Goal: Use online tool/utility: Utilize a website feature to perform a specific function

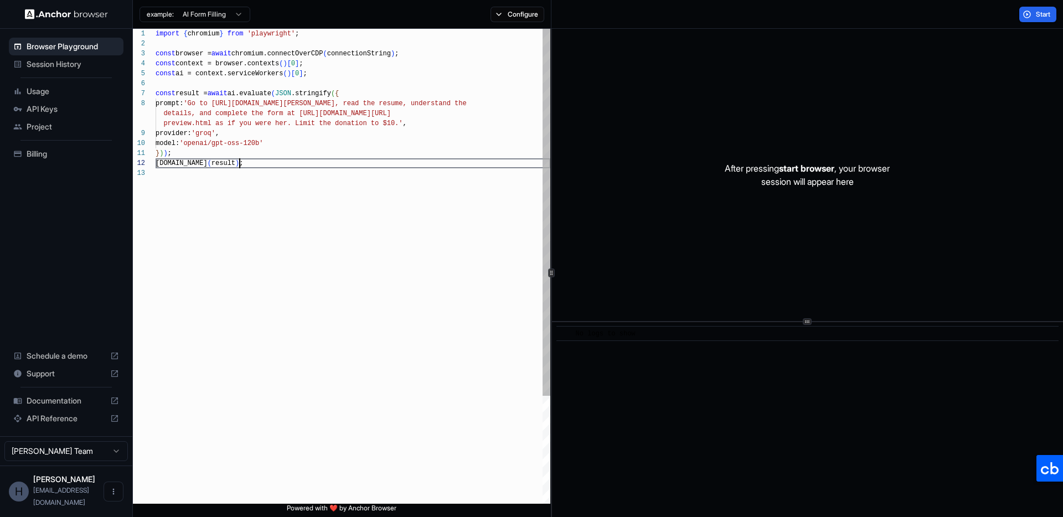
click at [330, 167] on div "import { chromium } from 'playwright' ; const browser = await chromium.connectO…" at bounding box center [353, 336] width 395 height 615
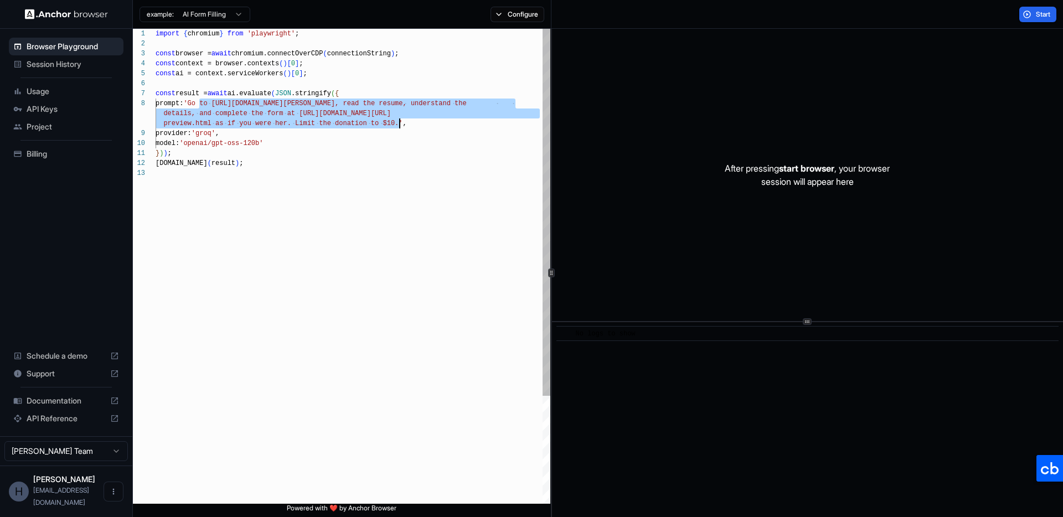
drag, startPoint x: 200, startPoint y: 102, endPoint x: 399, endPoint y: 121, distance: 199.7
click at [399, 121] on div "import { chromium } from 'playwright' ; const browser = await chromium.connectO…" at bounding box center [353, 336] width 395 height 615
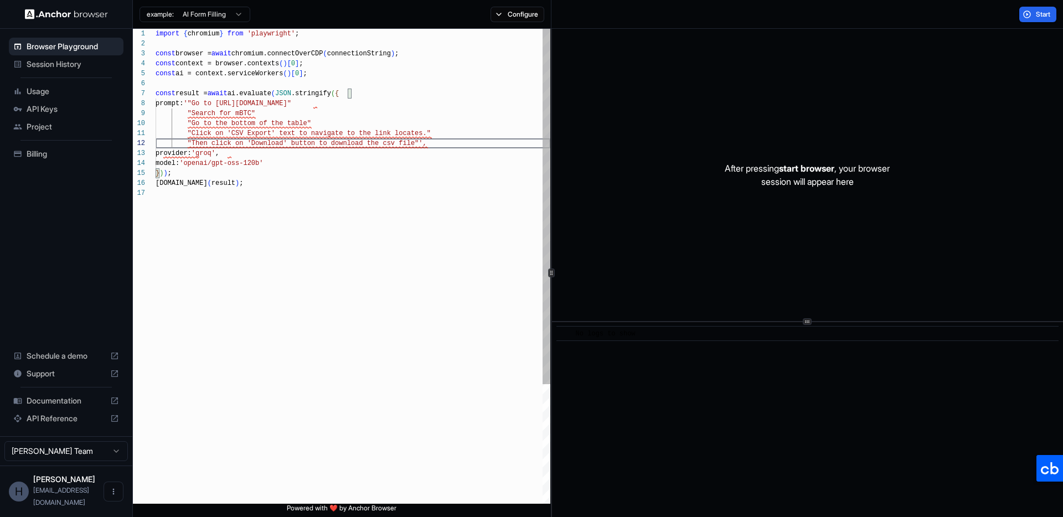
click at [239, 111] on div "import { chromium } from 'playwright' ; const browser = await chromium.connectO…" at bounding box center [353, 346] width 395 height 635
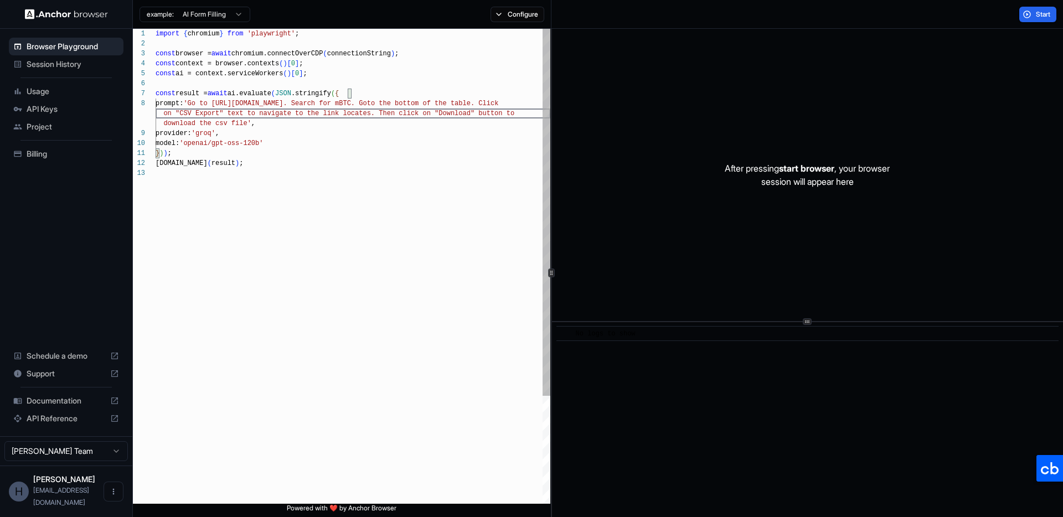
scroll to position [90, 0]
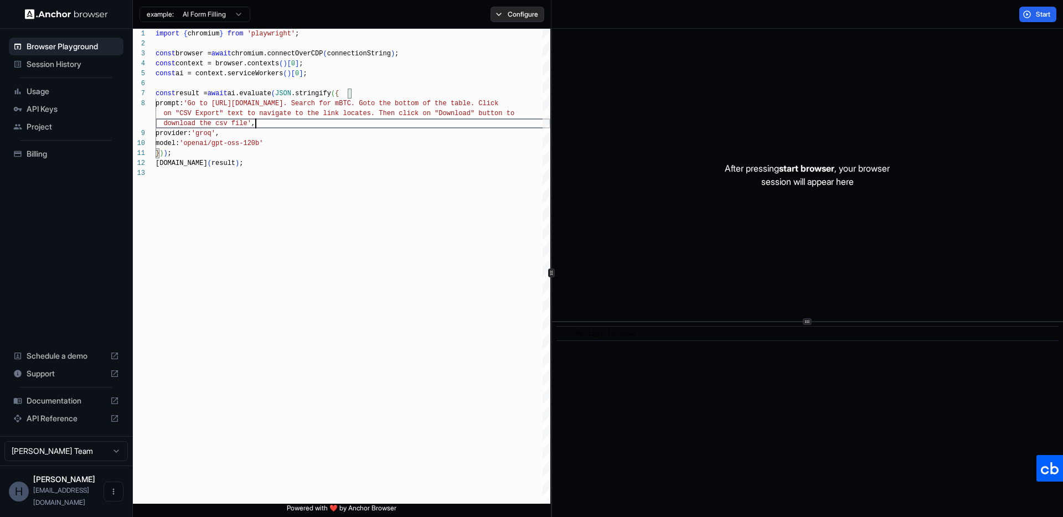
click at [505, 7] on button "Configure" at bounding box center [518, 15] width 54 height 16
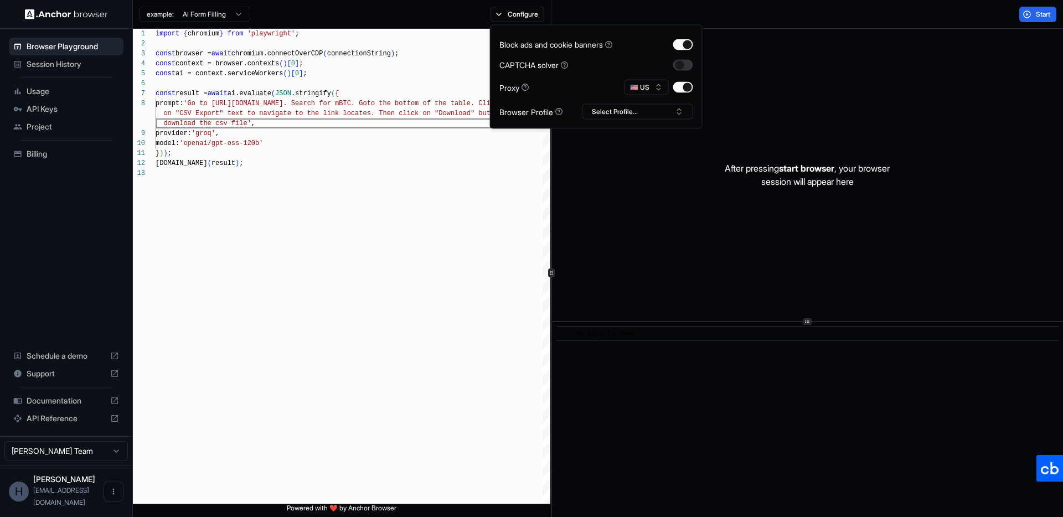
click at [682, 67] on button "button" at bounding box center [683, 64] width 20 height 11
click at [640, 111] on button "Select Profile..." at bounding box center [638, 112] width 111 height 16
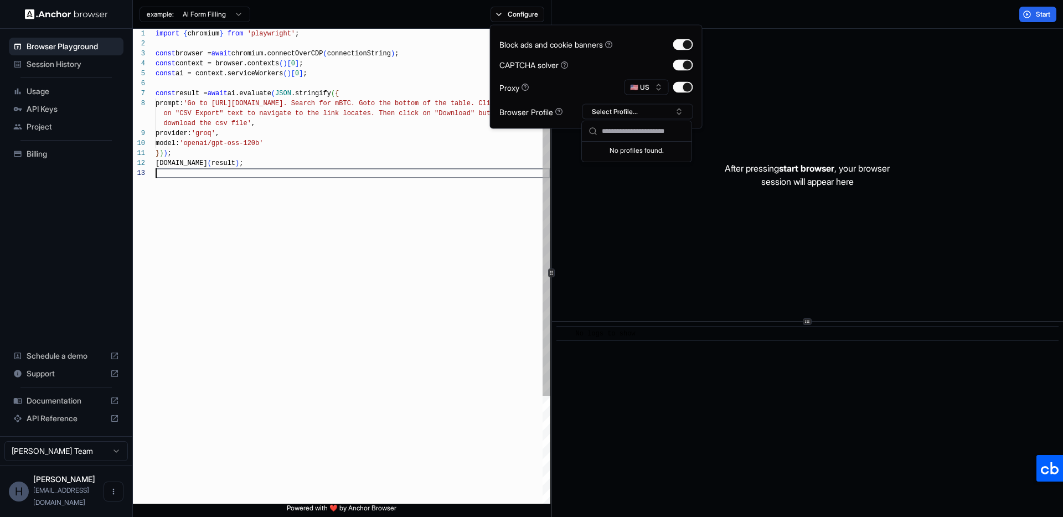
scroll to position [40, 0]
click at [430, 224] on div "import { chromium } from 'playwright' ; const browser = await chromium.connectO…" at bounding box center [353, 336] width 395 height 615
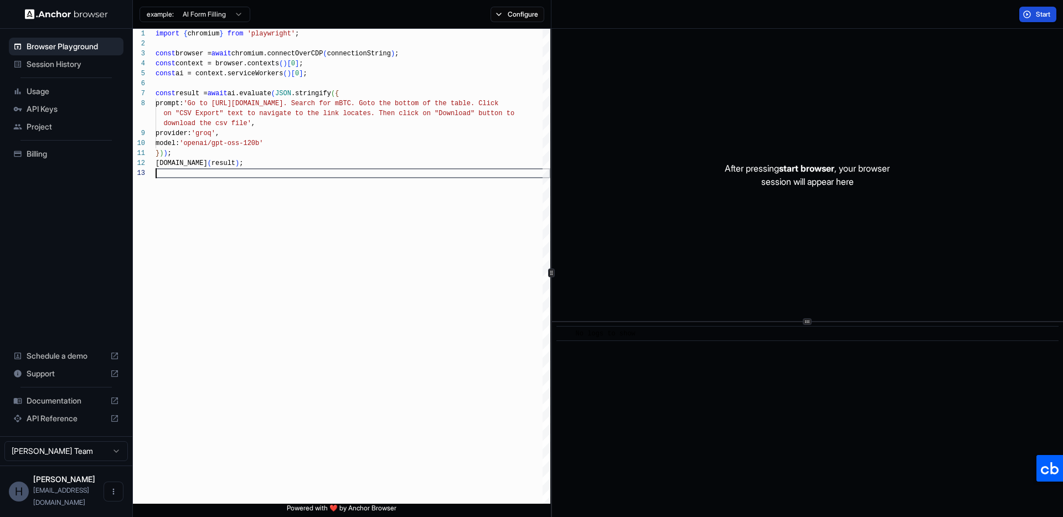
click at [1031, 14] on button "Start" at bounding box center [1038, 15] width 37 height 16
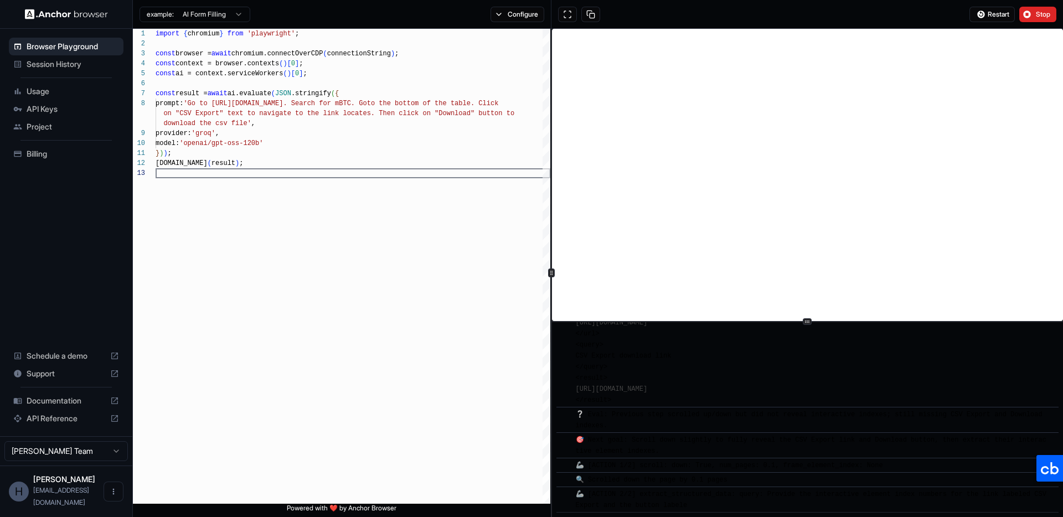
scroll to position [2875, 0]
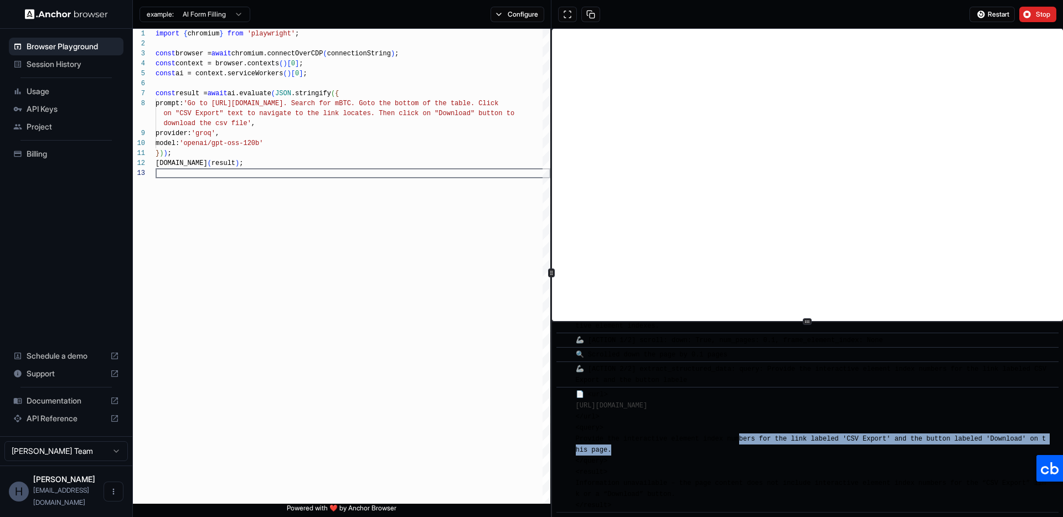
drag, startPoint x: 739, startPoint y: 443, endPoint x: 886, endPoint y: 446, distance: 146.8
click at [886, 446] on div "📄 <url> [URL][DOMAIN_NAME] </url> <query> Provide the interactive element index…" at bounding box center [811, 450] width 471 height 122
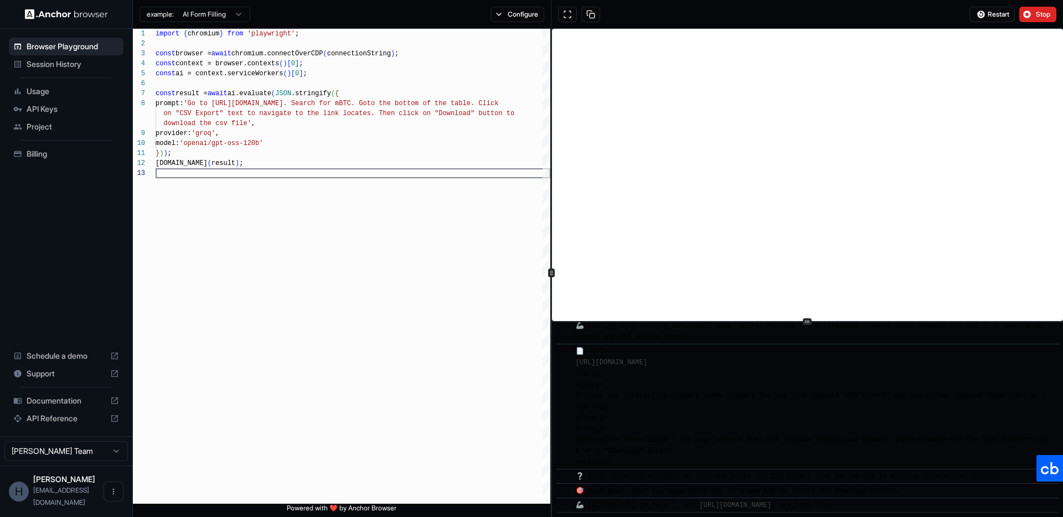
click at [904, 460] on div "📄 <url> [URL][DOMAIN_NAME] </url> <query> Provide the interactive element index…" at bounding box center [811, 407] width 471 height 122
drag, startPoint x: 687, startPoint y: 394, endPoint x: 754, endPoint y: 411, distance: 68.8
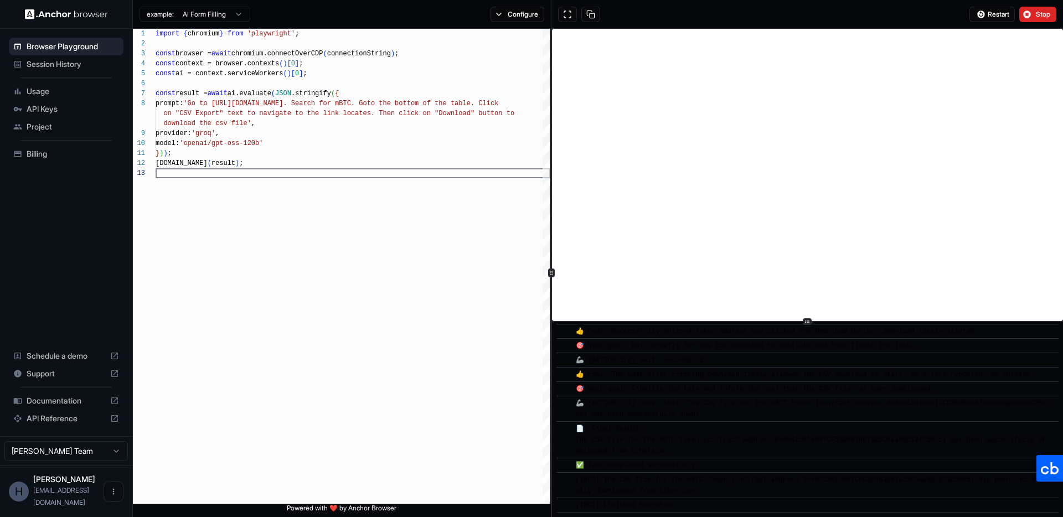
drag, startPoint x: 597, startPoint y: 435, endPoint x: 742, endPoint y: 455, distance: 146.0
click at [742, 455] on div "📄 Final Result: The CSV file for the mBTC token (contract address 0x4041381e947…" at bounding box center [811, 440] width 471 height 33
click at [715, 450] on div "📄 Final Result: The CSV file for the mBTC token (contract address 0x4041381e947…" at bounding box center [811, 440] width 471 height 33
click at [535, 16] on button "Configure" at bounding box center [518, 15] width 54 height 16
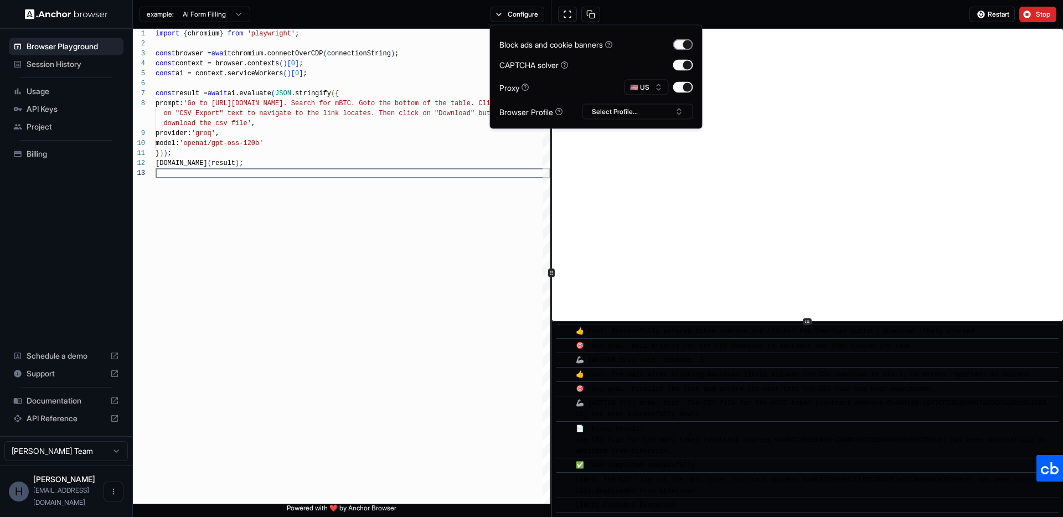
click at [685, 44] on button "button" at bounding box center [683, 44] width 20 height 11
click at [455, 23] on div "example: AI Form Filling Configure" at bounding box center [342, 14] width 419 height 29
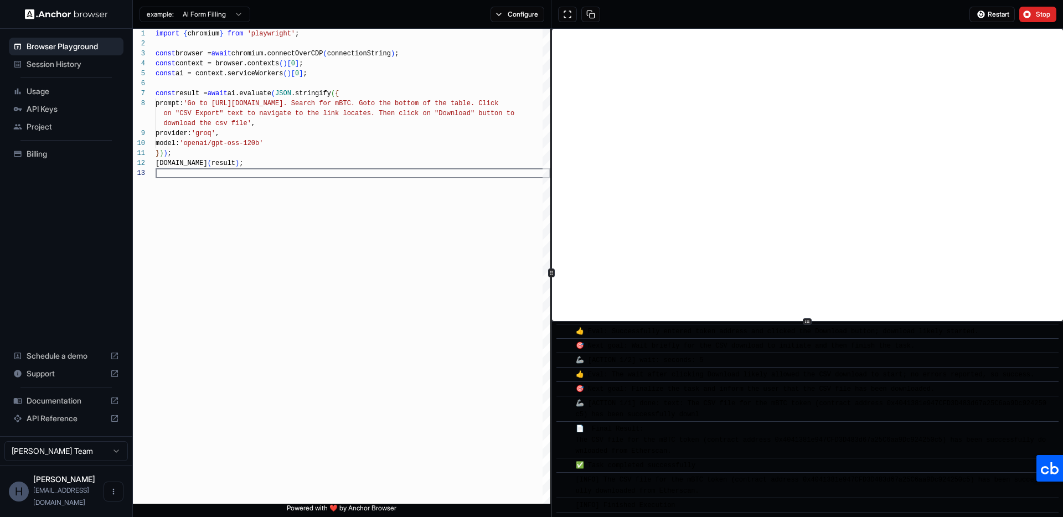
drag, startPoint x: 621, startPoint y: 502, endPoint x: 687, endPoint y: 503, distance: 65.9
click at [686, 503] on div "[INFO] Finished Execution" at bounding box center [811, 505] width 471 height 11
click at [701, 503] on div "[INFO] Finished Execution" at bounding box center [811, 505] width 471 height 11
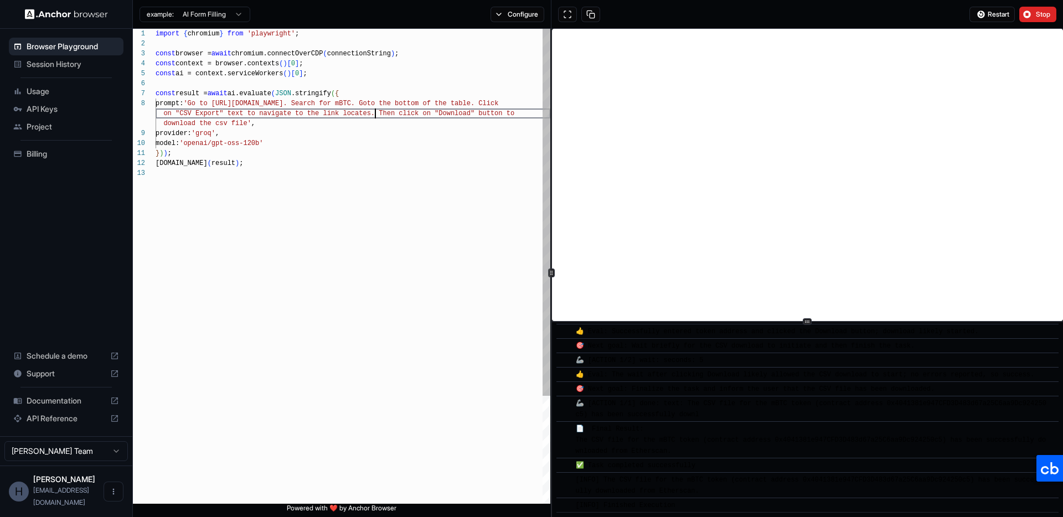
click at [374, 114] on div "import { chromium } from 'playwright' ; const browser = await chromium.connectO…" at bounding box center [353, 336] width 395 height 615
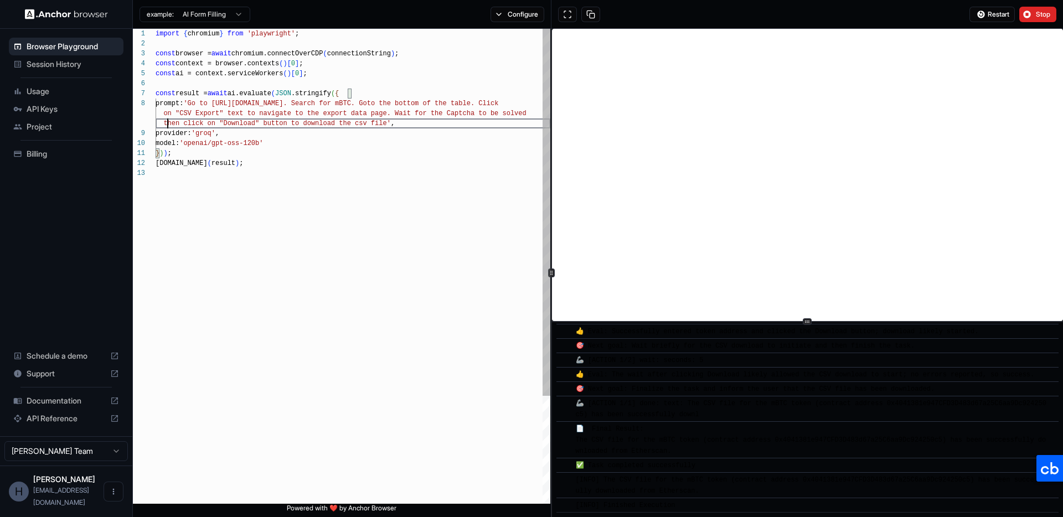
scroll to position [90, 0]
click at [459, 220] on div "import { chromium } from 'playwright' ; const browser = await chromium.connectO…" at bounding box center [353, 336] width 395 height 615
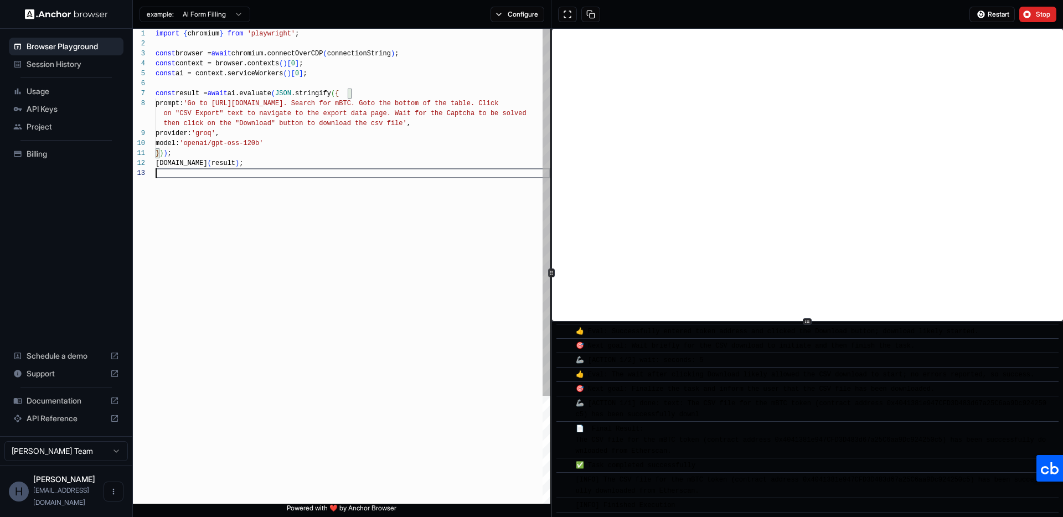
scroll to position [40, 0]
click at [1045, 16] on span "Stop" at bounding box center [1044, 14] width 16 height 9
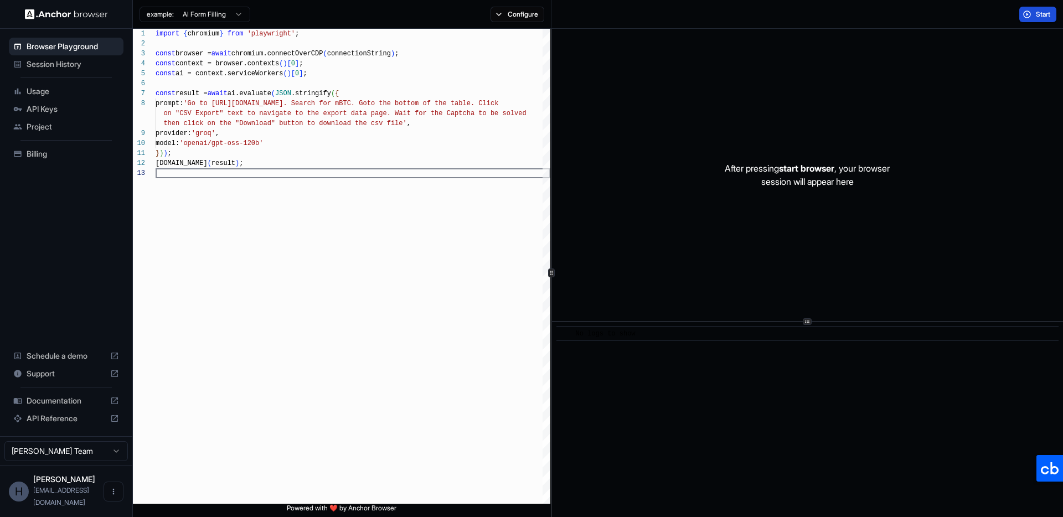
click at [1041, 14] on span "Start" at bounding box center [1044, 14] width 16 height 9
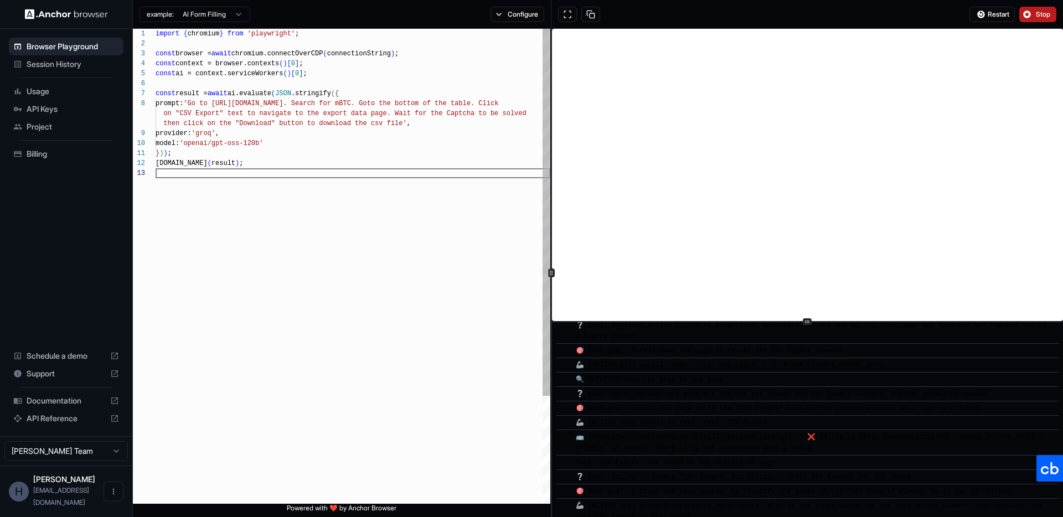
scroll to position [70, 0]
drag, startPoint x: 224, startPoint y: 103, endPoint x: 306, endPoint y: 101, distance: 82.5
click at [306, 101] on div "import { chromium } from 'playwright' ; const browser = await chromium.connectO…" at bounding box center [353, 336] width 395 height 615
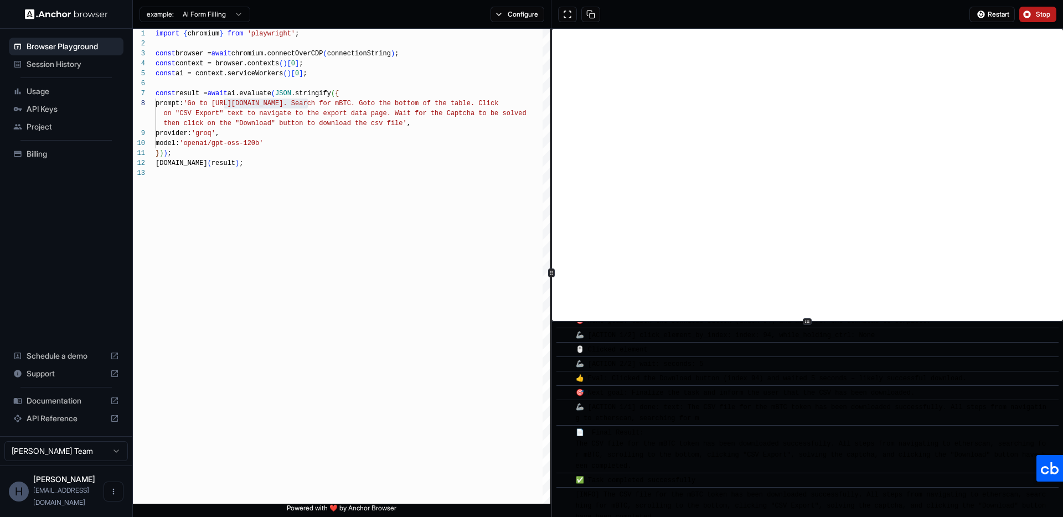
scroll to position [1710, 0]
click at [238, 112] on div "import { chromium } from 'playwright' ; const browser = await chromium.connectO…" at bounding box center [353, 336] width 395 height 615
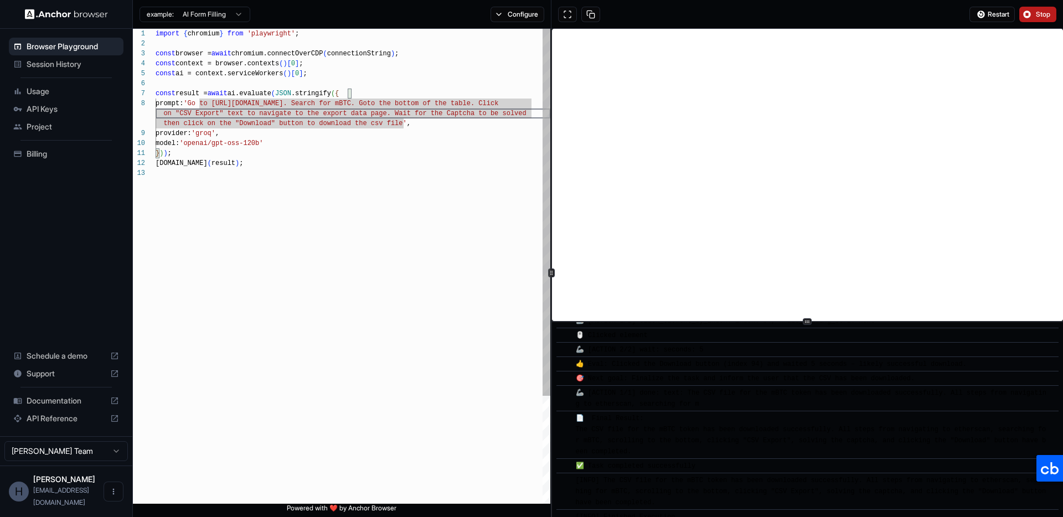
click at [240, 113] on div "import { chromium } from 'playwright' ; const browser = await chromium.connectO…" at bounding box center [353, 336] width 395 height 615
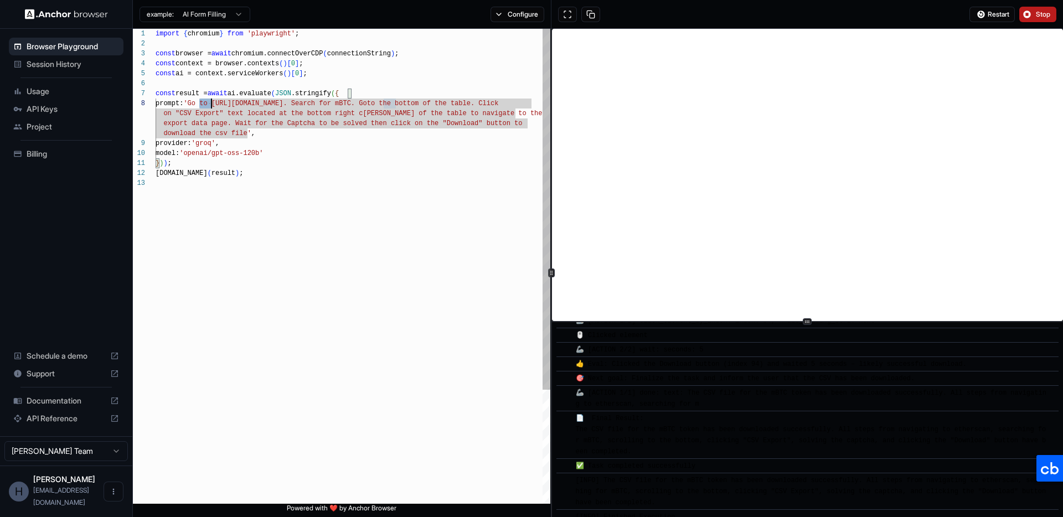
scroll to position [70, 0]
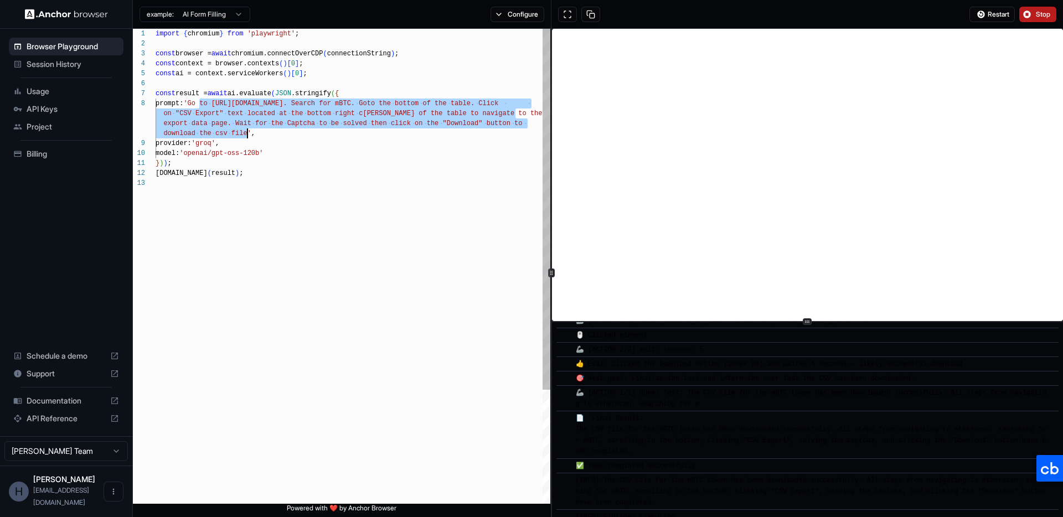
drag, startPoint x: 200, startPoint y: 102, endPoint x: 248, endPoint y: 131, distance: 55.7
click at [248, 131] on div "import { chromium } from 'playwright' ; const browser = await chromium.connectO…" at bounding box center [353, 341] width 395 height 625
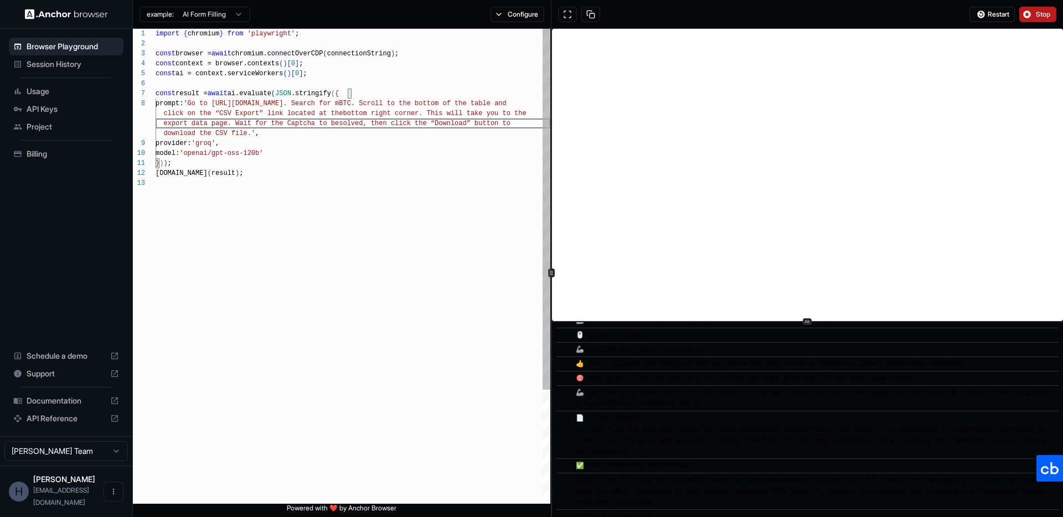
scroll to position [0, 0]
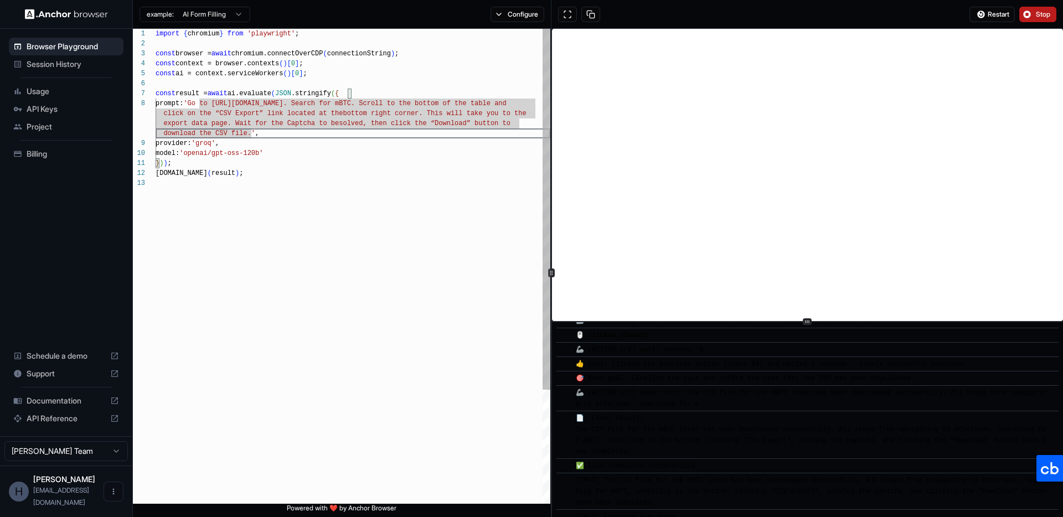
click at [426, 263] on div "import { chromium } from 'playwright' ; const browser = await chromium.connectO…" at bounding box center [353, 341] width 395 height 625
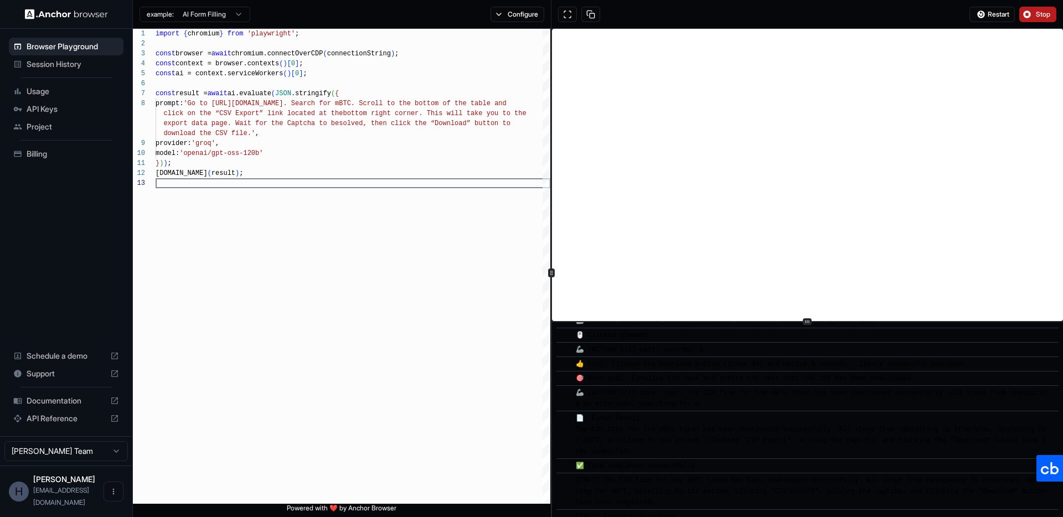
click at [1041, 12] on span "Stop" at bounding box center [1044, 14] width 16 height 9
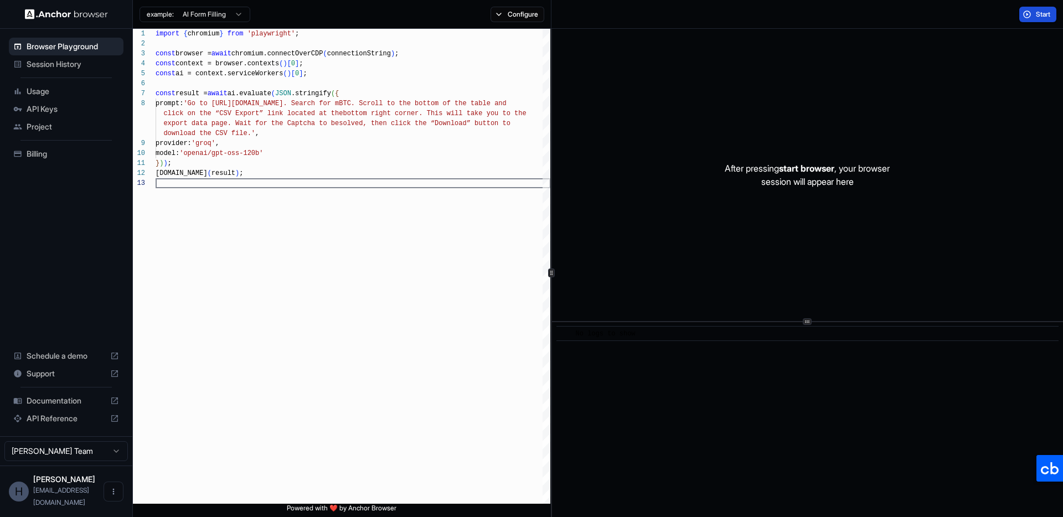
click at [1027, 12] on button "Start" at bounding box center [1038, 15] width 37 height 16
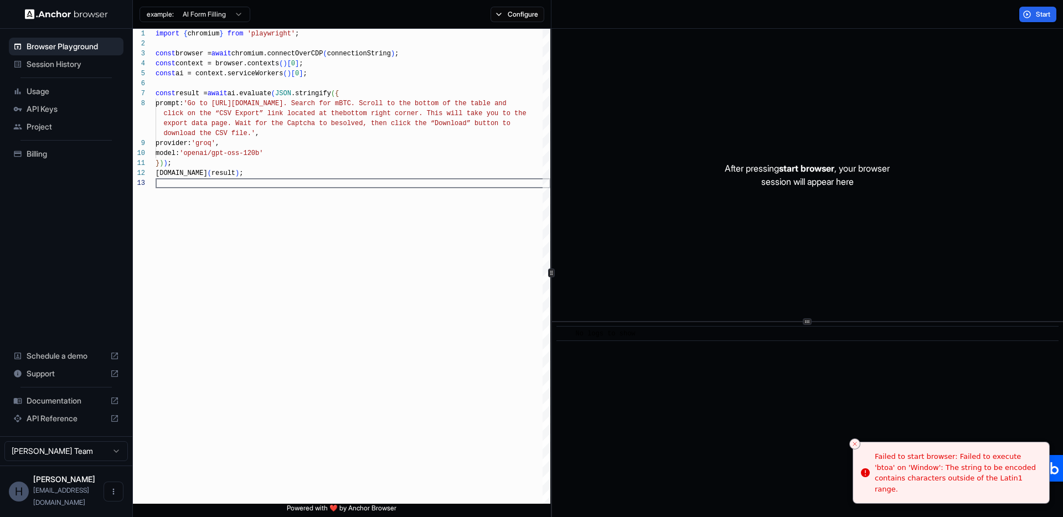
click at [934, 11] on div "Start" at bounding box center [808, 14] width 512 height 29
click at [347, 143] on div "import { chromium } from 'playwright' ; const browser = await chromium.connectO…" at bounding box center [353, 341] width 395 height 625
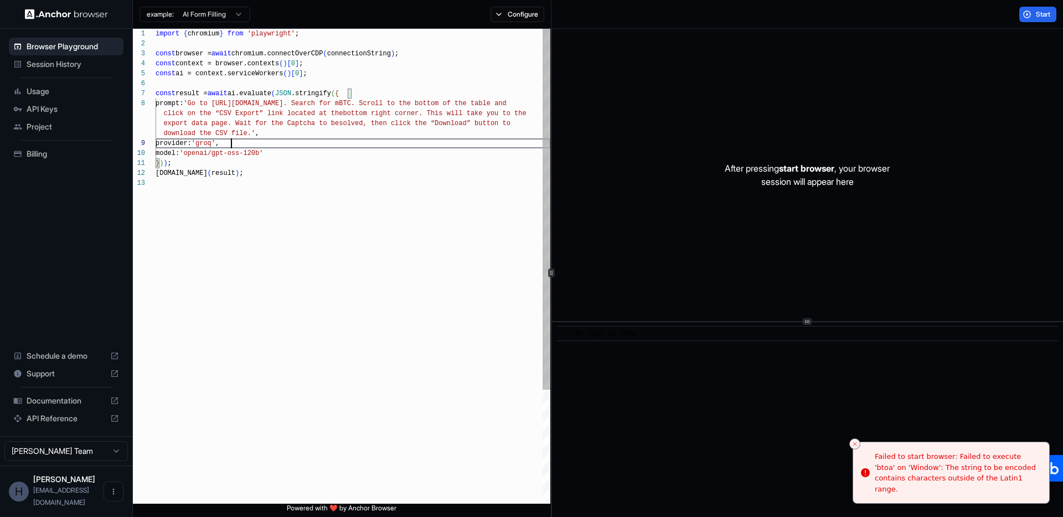
click at [219, 114] on div "import { chromium } from 'playwright' ; const browser = await chromium.connectO…" at bounding box center [353, 341] width 395 height 625
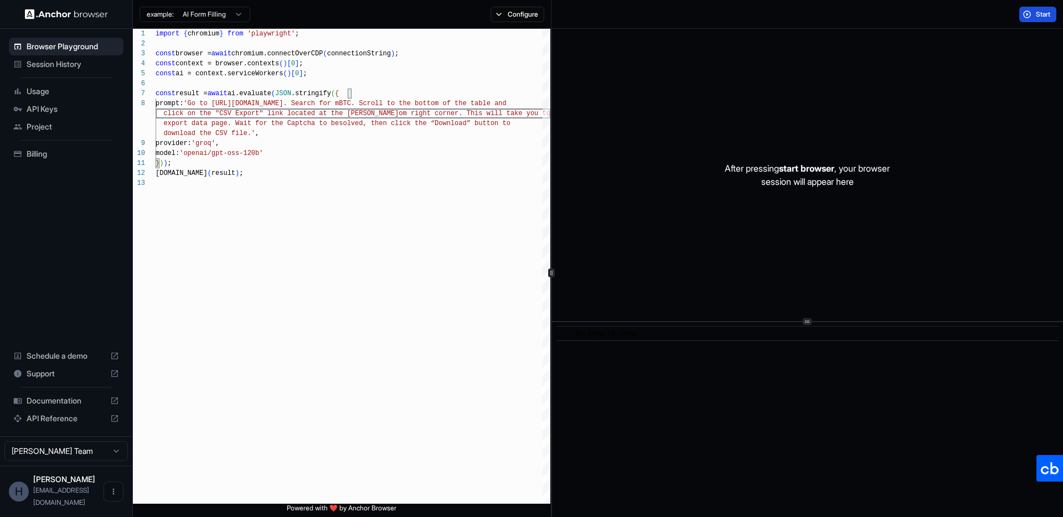
click at [1043, 13] on span "Start" at bounding box center [1044, 14] width 16 height 9
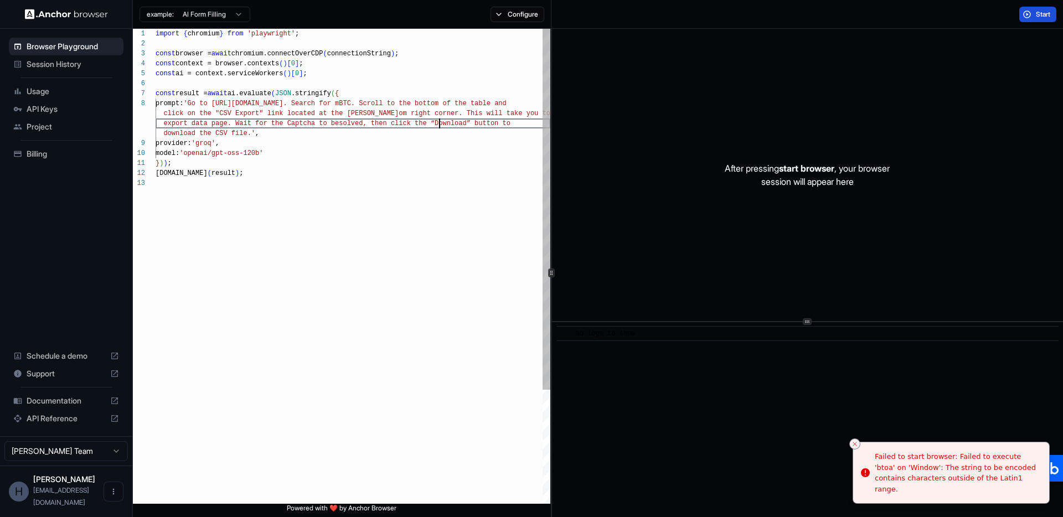
click at [440, 123] on div "import { chromium } from 'playwright' ; const browser = await chromium.connectO…" at bounding box center [353, 341] width 395 height 625
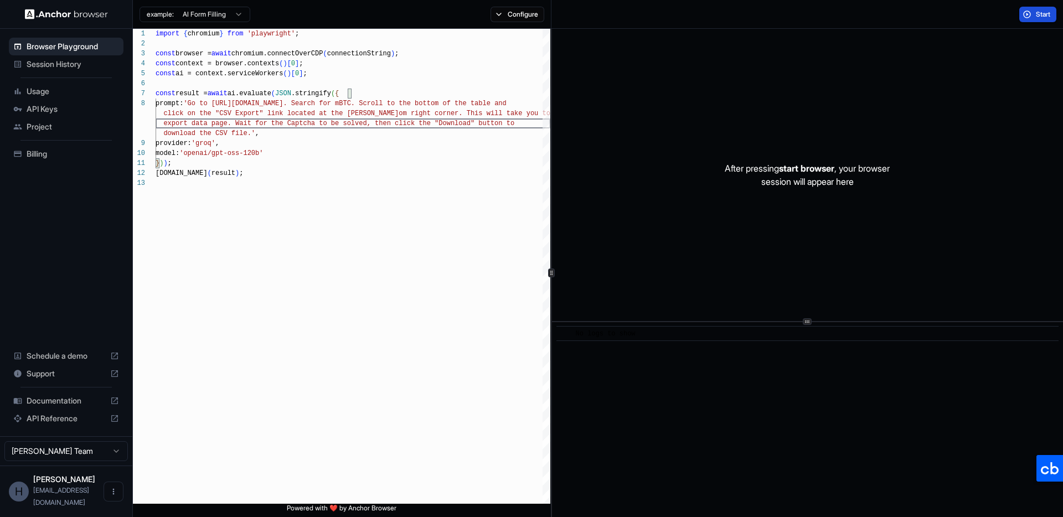
click at [1031, 18] on button "Start" at bounding box center [1038, 15] width 37 height 16
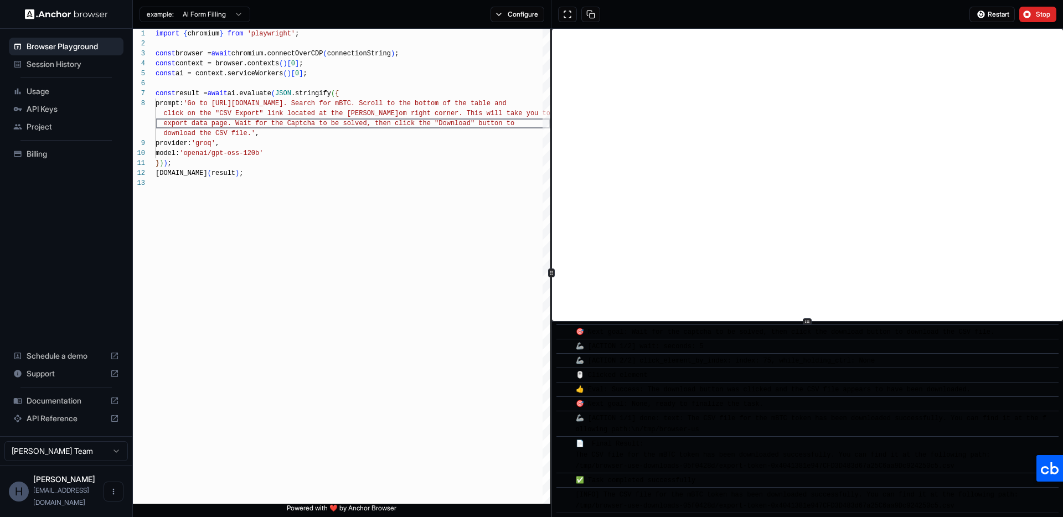
scroll to position [420, 0]
click at [269, 128] on div "import { chromium } from 'playwright' ; const browser = await chromium.connectO…" at bounding box center [353, 341] width 395 height 625
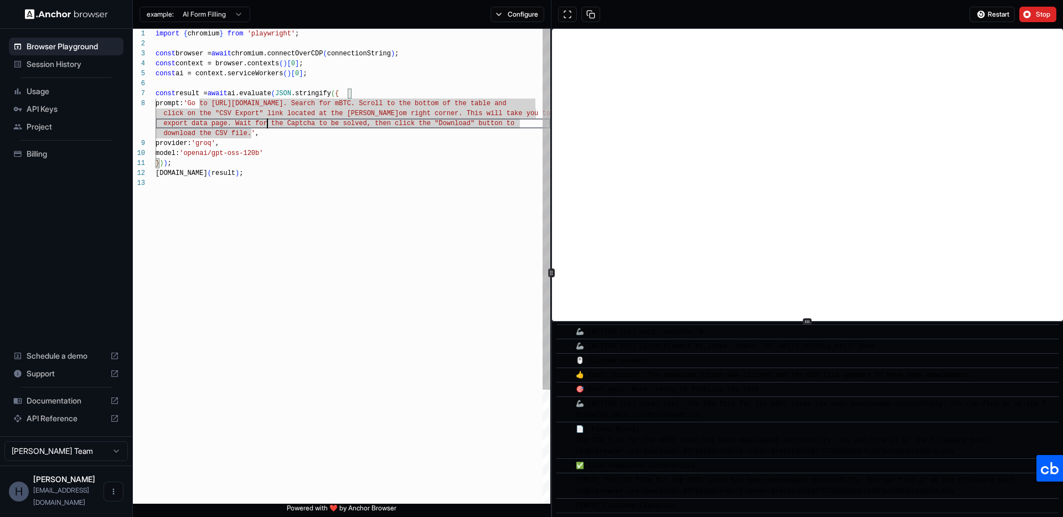
click at [501, 104] on div "import { chromium } from 'playwright' ; const browser = await chromium.connectO…" at bounding box center [353, 341] width 395 height 625
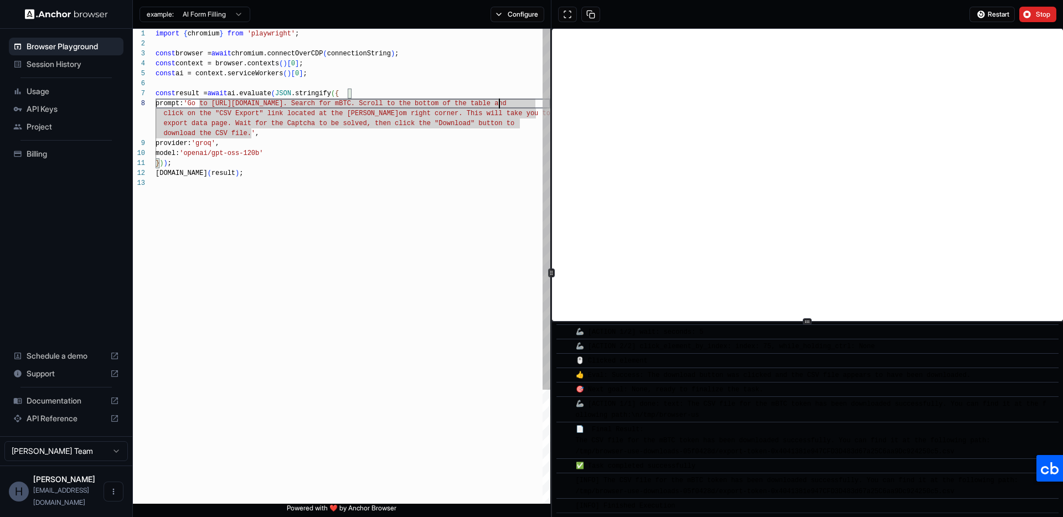
click at [501, 104] on div "import { chromium } from 'playwright' ; const browser = await chromium.connectO…" at bounding box center [353, 341] width 395 height 625
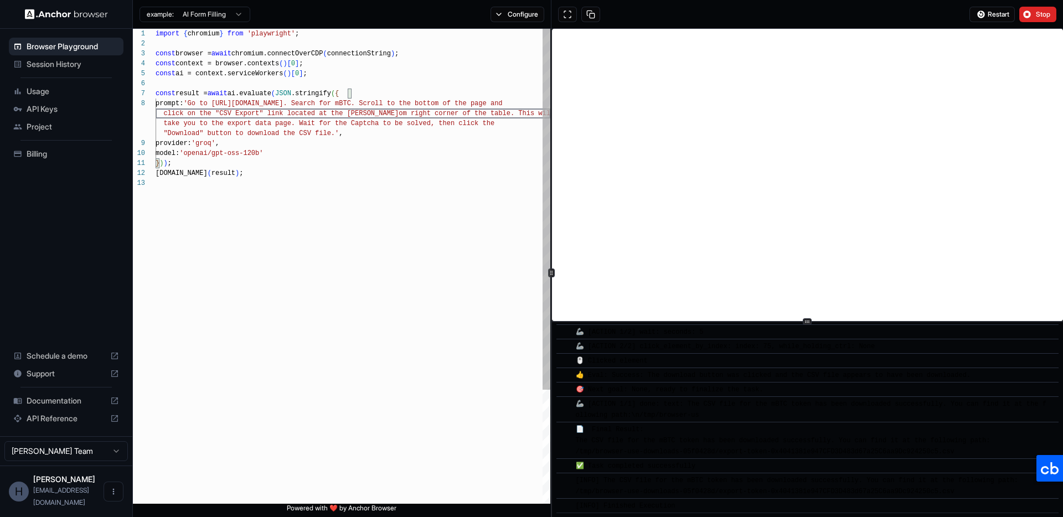
click at [469, 151] on div "import { chromium } from 'playwright' ; const browser = await chromium.connectO…" at bounding box center [353, 341] width 395 height 625
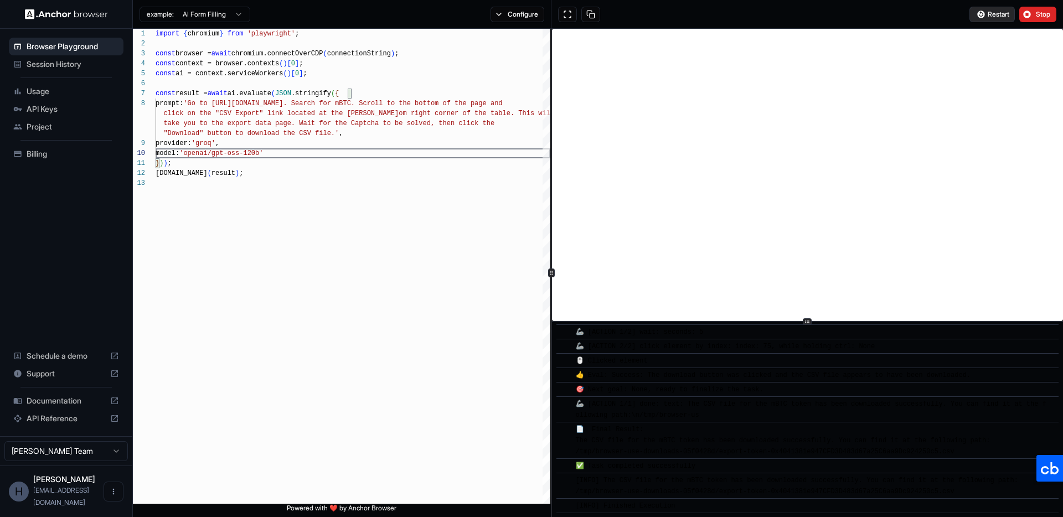
click at [989, 16] on span "Restart" at bounding box center [999, 14] width 22 height 9
click at [399, 178] on div "import { chromium } from 'playwright' ; const browser = await chromium.connectO…" at bounding box center [353, 341] width 395 height 625
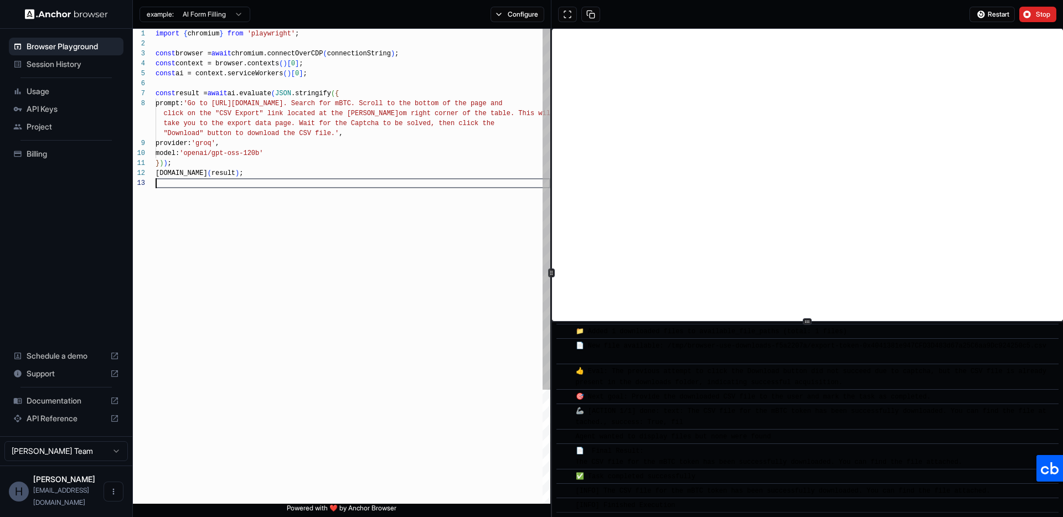
scroll to position [0, 0]
type textarea "**********"
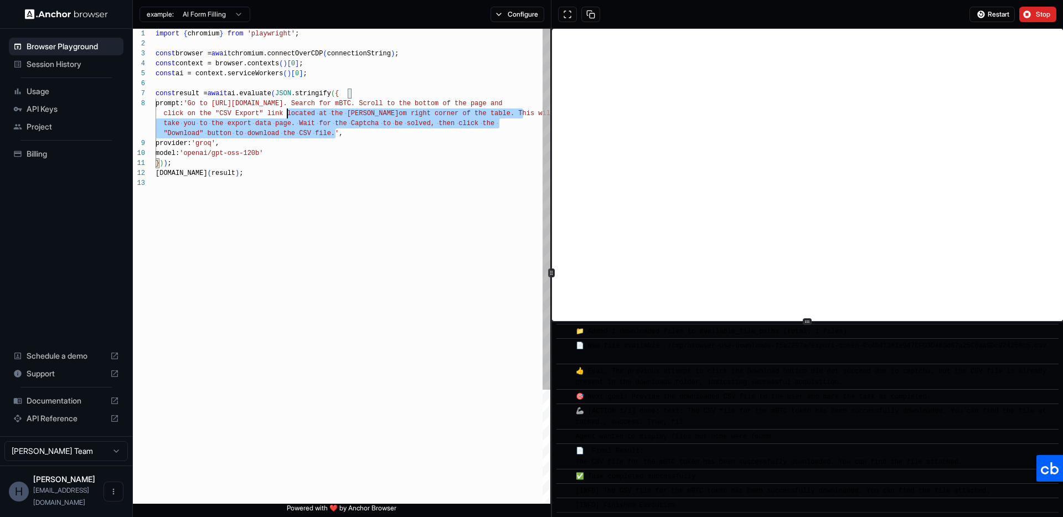
scroll to position [70, 0]
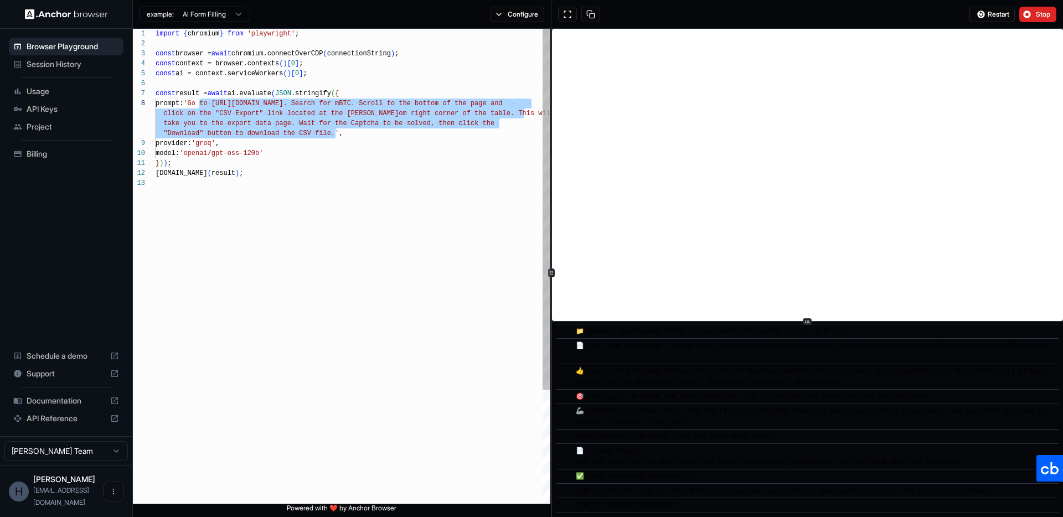
drag, startPoint x: 333, startPoint y: 132, endPoint x: 199, endPoint y: 105, distance: 136.6
click at [199, 105] on div "import { chromium } from 'playwright' ; const browser = await chromium.connectO…" at bounding box center [353, 341] width 395 height 625
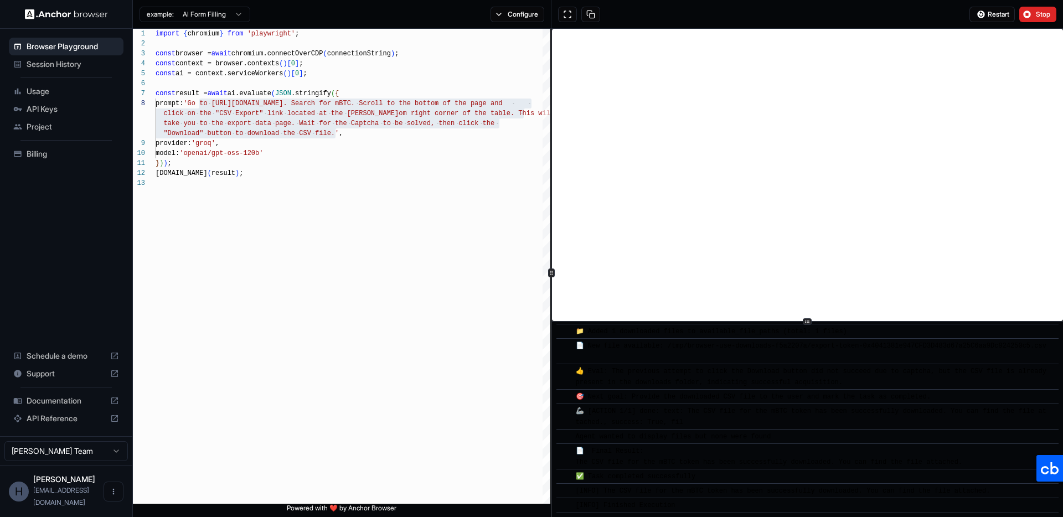
click at [66, 65] on span "Session History" at bounding box center [73, 64] width 92 height 11
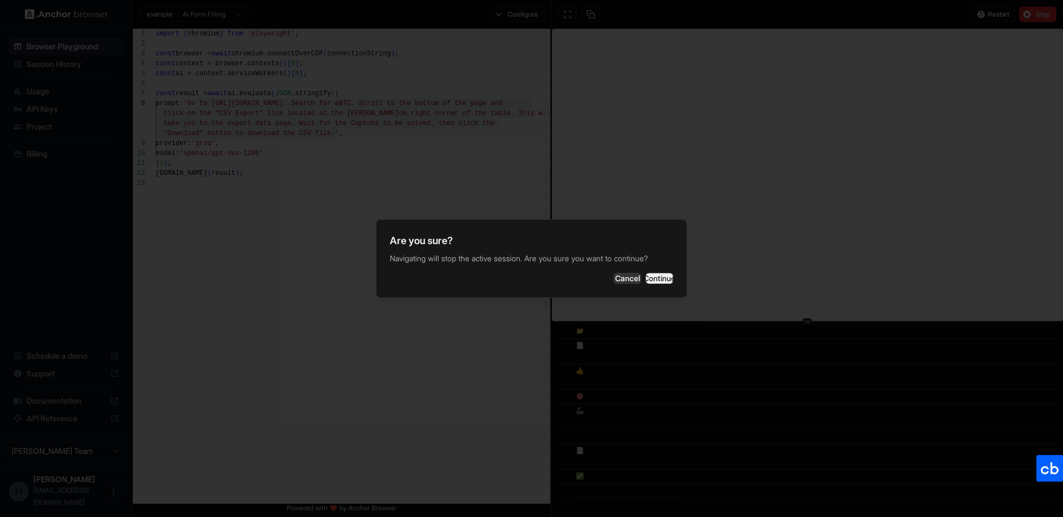
click at [652, 281] on button "Continue" at bounding box center [660, 278] width 28 height 11
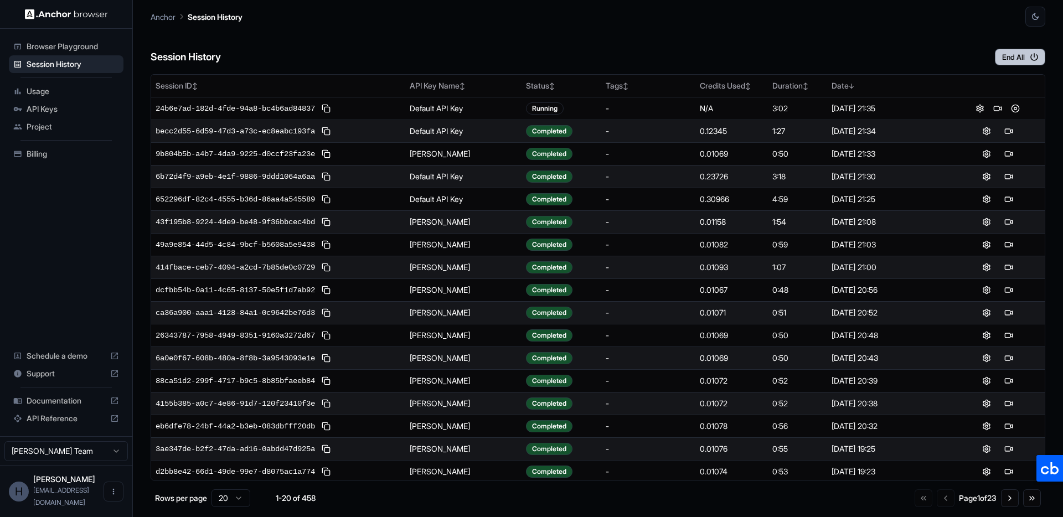
click at [1015, 57] on button "End All" at bounding box center [1020, 57] width 50 height 17
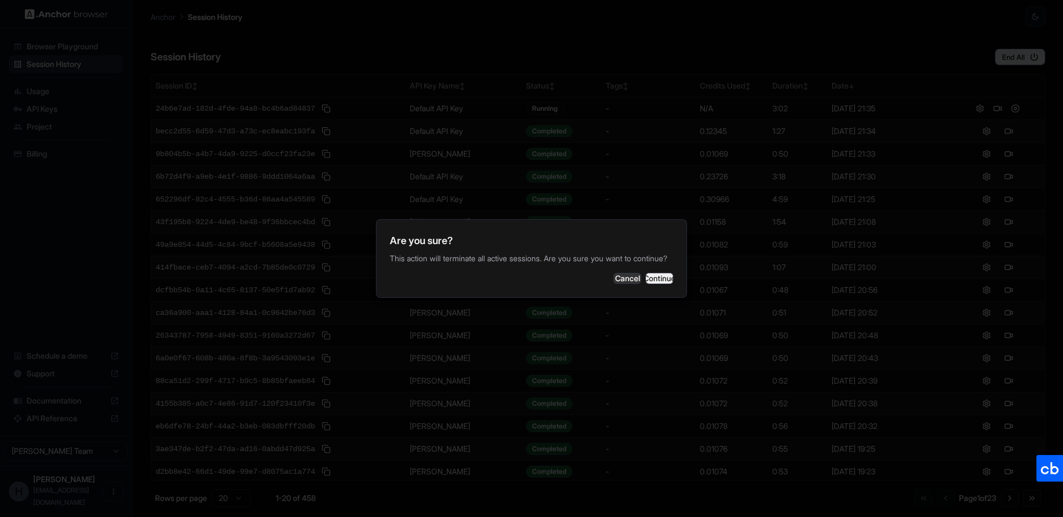
click at [646, 282] on button "Continue" at bounding box center [660, 278] width 28 height 11
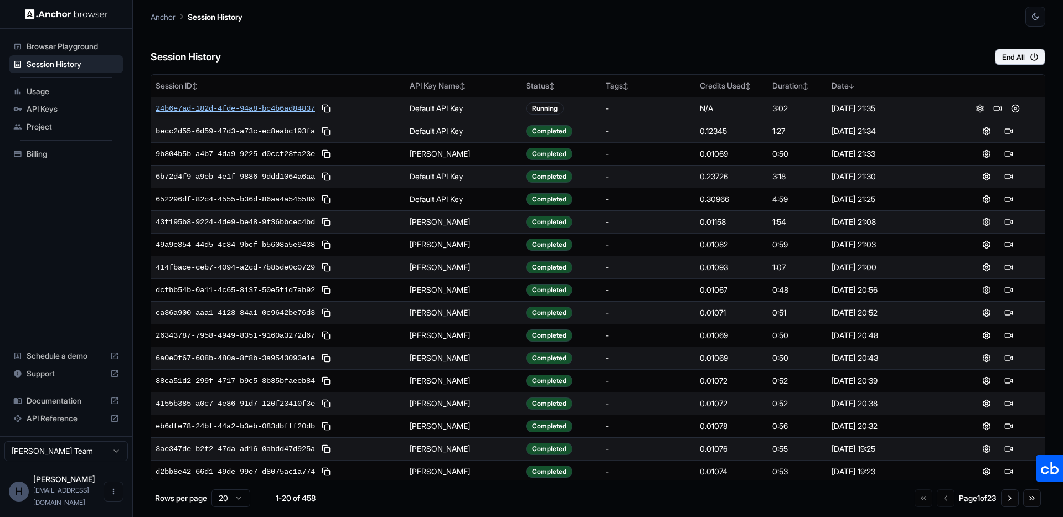
click at [270, 107] on span "24b6e7ad-182d-4fde-94a8-bc4b6ad84837" at bounding box center [236, 108] width 160 height 11
click at [254, 102] on div "24b6e7ad-182d-4fde-94a8-bc4b6ad84837" at bounding box center [278, 108] width 245 height 13
click at [255, 105] on span "24b6e7ad-182d-4fde-94a8-bc4b6ad84837" at bounding box center [236, 108] width 160 height 11
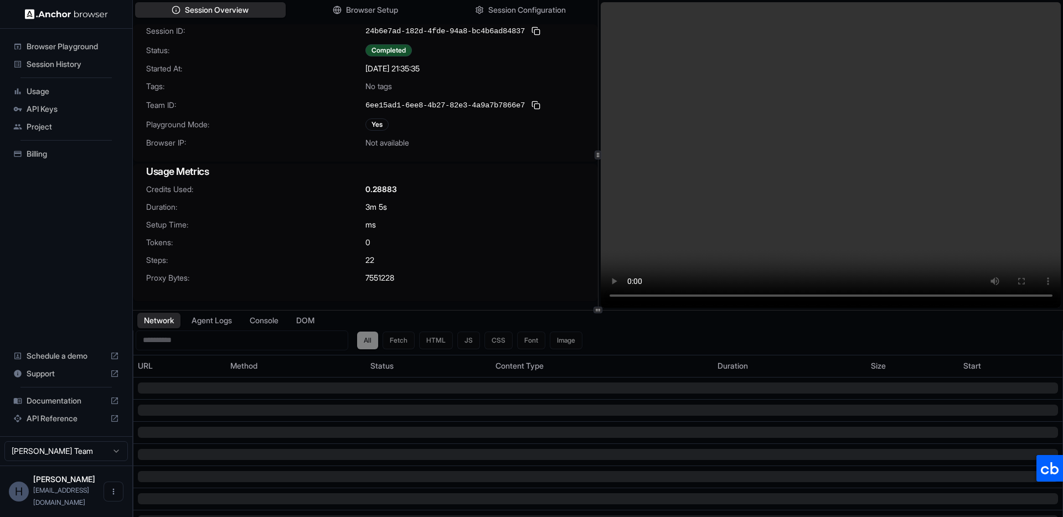
click at [487, 188] on div "0.28883" at bounding box center [475, 189] width 219 height 11
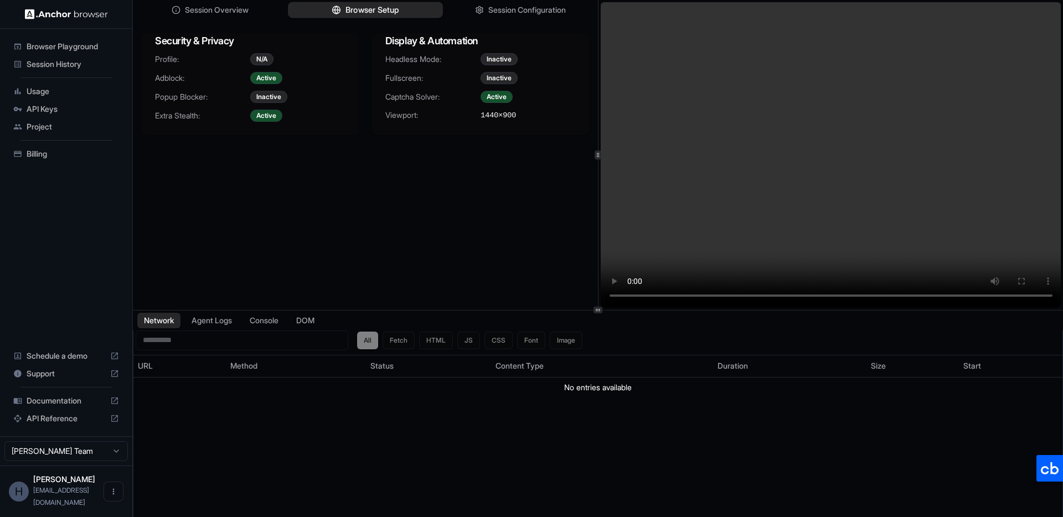
click at [371, 11] on span "Browser Setup" at bounding box center [373, 10] width 54 height 12
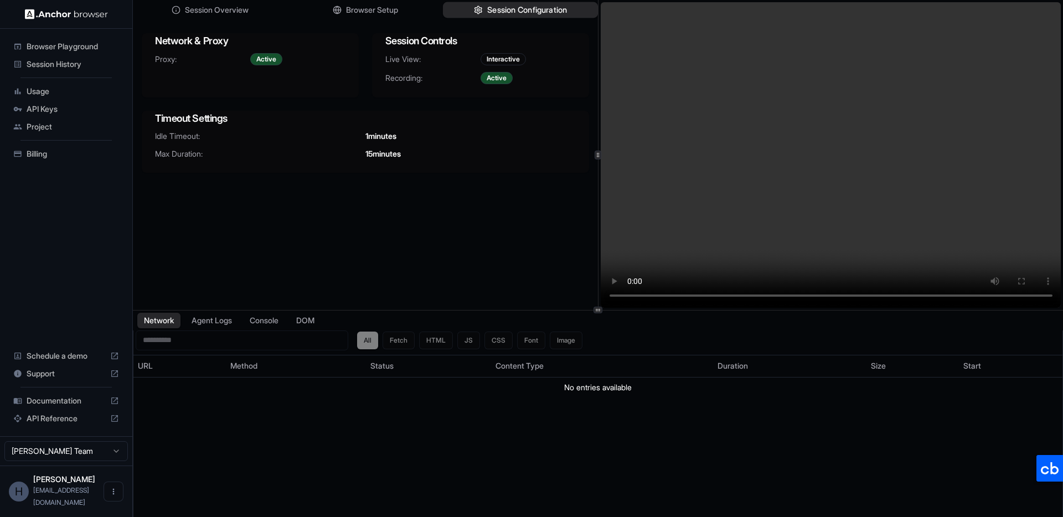
click at [528, 9] on span "Session Configuration" at bounding box center [527, 10] width 80 height 12
click at [446, 231] on div "Session Overview Browser Setup Session Configuration Network & Proxy Proxy: Act…" at bounding box center [365, 155] width 465 height 310
drag, startPoint x: 492, startPoint y: 223, endPoint x: 273, endPoint y: 60, distance: 273.2
click at [480, 214] on div "Session Overview Browser Setup Session Configuration Network & Proxy Proxy: Act…" at bounding box center [365, 155] width 465 height 310
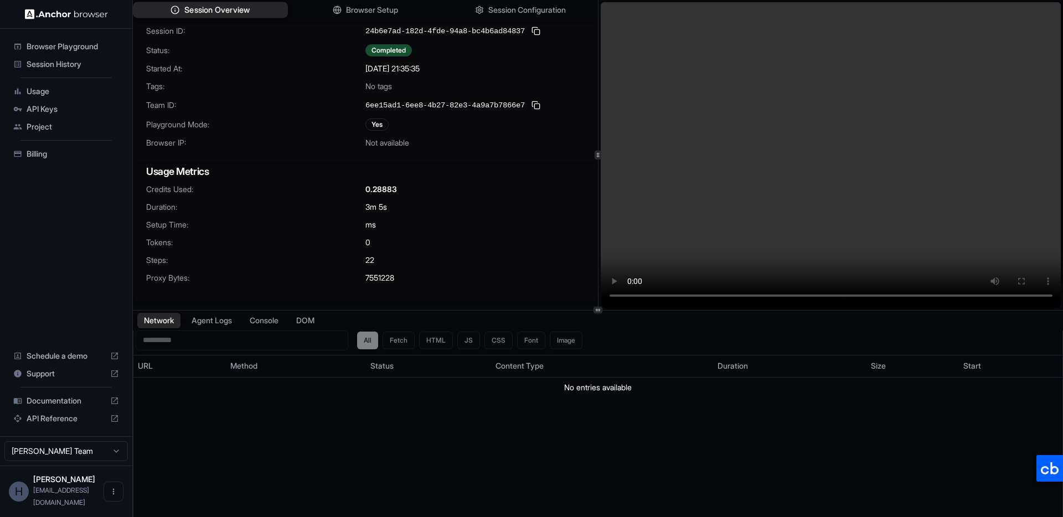
click at [212, 5] on span "Session Overview" at bounding box center [216, 10] width 65 height 12
click at [516, 247] on div "0" at bounding box center [475, 242] width 219 height 11
click at [498, 218] on div "Credits Used: 0.28883 Duration: 3m 5s Setup Time: ms Tokens: 0 Steps: 22 Proxy …" at bounding box center [365, 240] width 465 height 113
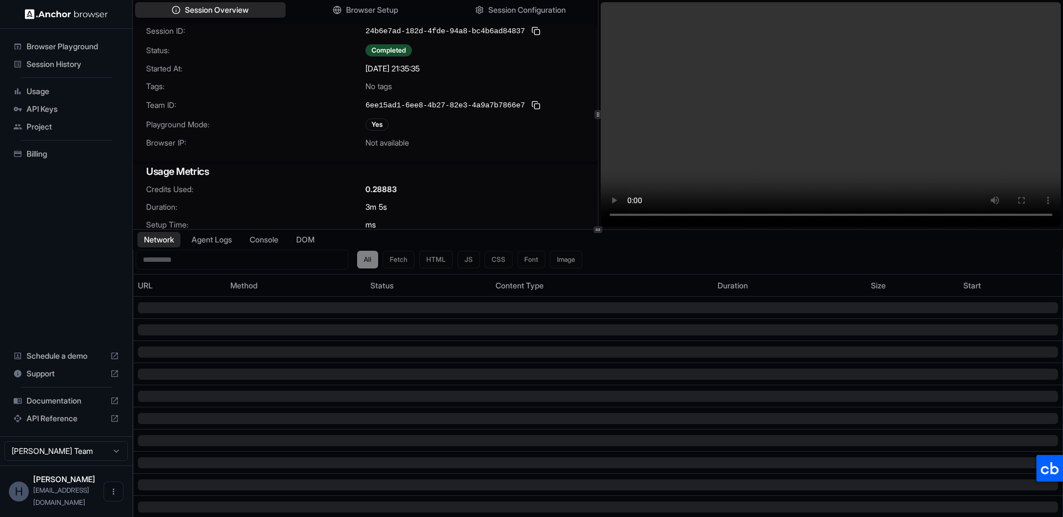
click at [619, 229] on div at bounding box center [598, 229] width 930 height 1
